Goal: Navigation & Orientation: Locate item on page

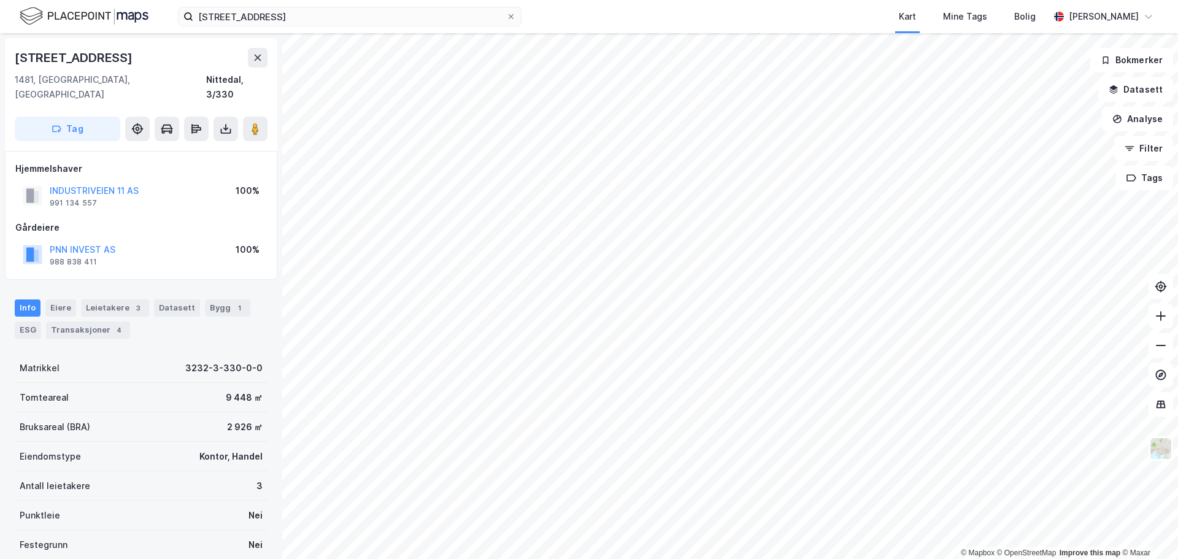
scroll to position [1, 0]
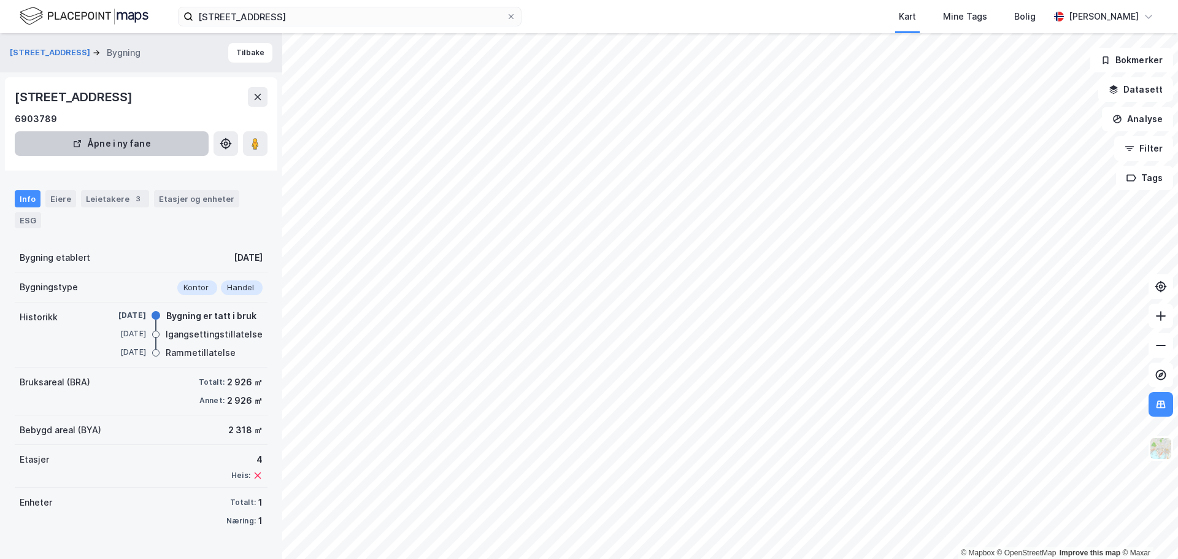
click at [144, 146] on button "Åpne i ny fane" at bounding box center [112, 143] width 194 height 25
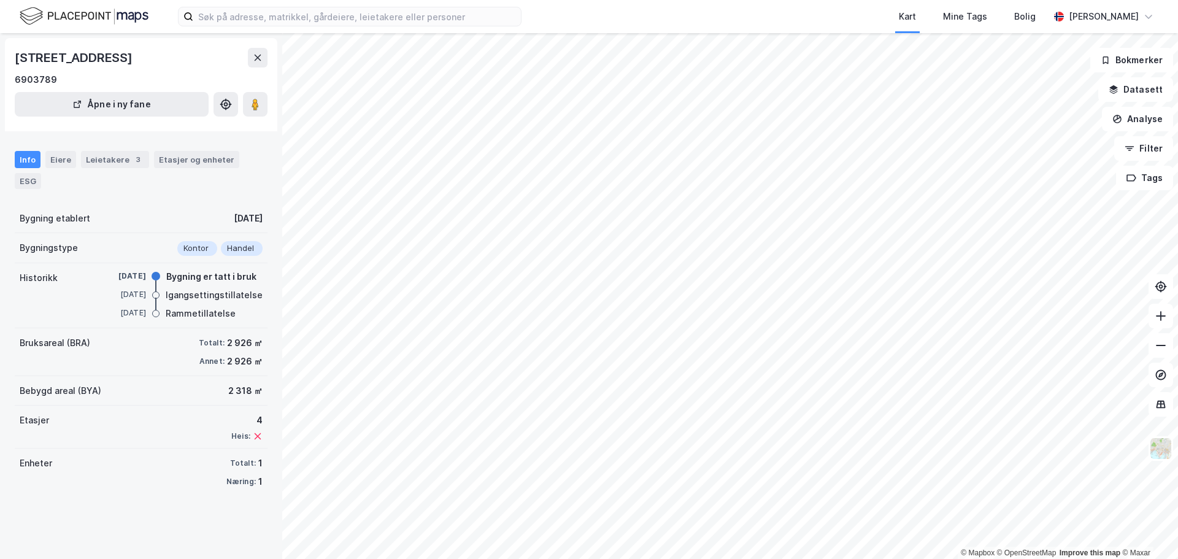
drag, startPoint x: 252, startPoint y: 104, endPoint x: 242, endPoint y: 128, distance: 25.9
click at [242, 128] on div "[STREET_ADDRESS] i ny fane" at bounding box center [141, 84] width 272 height 93
click at [229, 109] on icon at bounding box center [226, 104] width 12 height 12
click at [244, 103] on button at bounding box center [255, 104] width 25 height 25
